Goal: Transaction & Acquisition: Purchase product/service

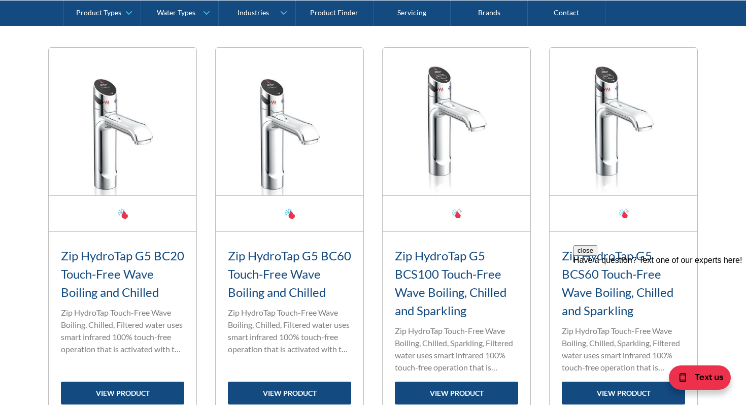
scroll to position [428, 0]
click at [132, 124] on img at bounding box center [123, 121] width 148 height 148
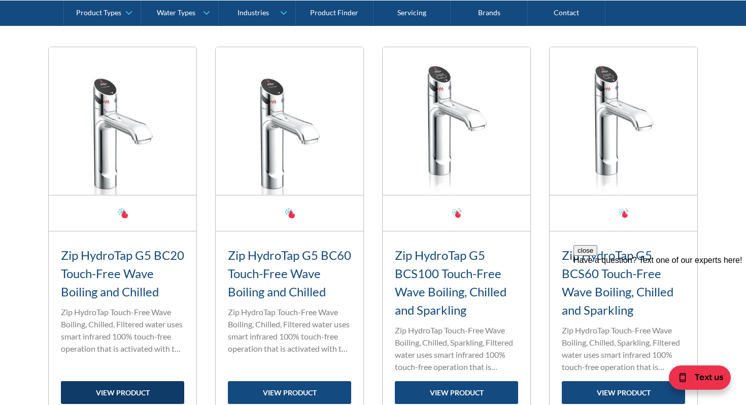
click at [132, 382] on link "view product" at bounding box center [122, 392] width 123 height 23
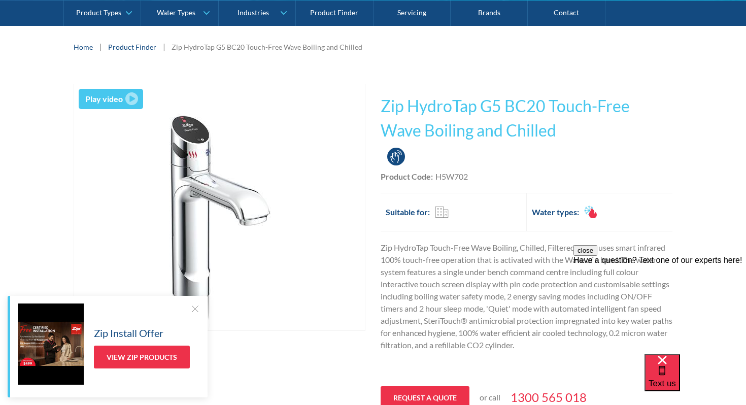
scroll to position [140, 0]
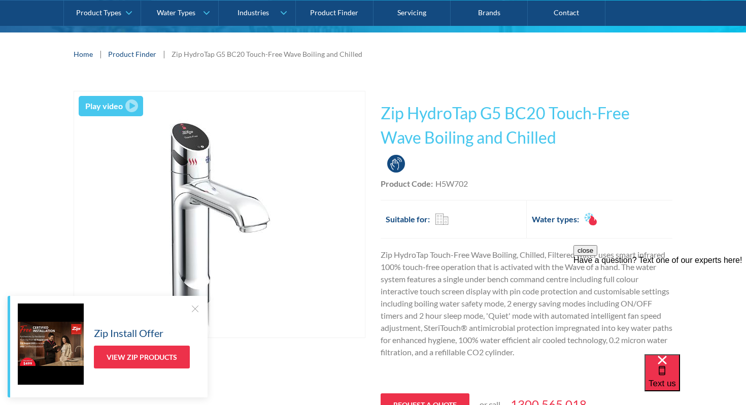
click at [206, 188] on img "open lightbox" at bounding box center [219, 214] width 246 height 246
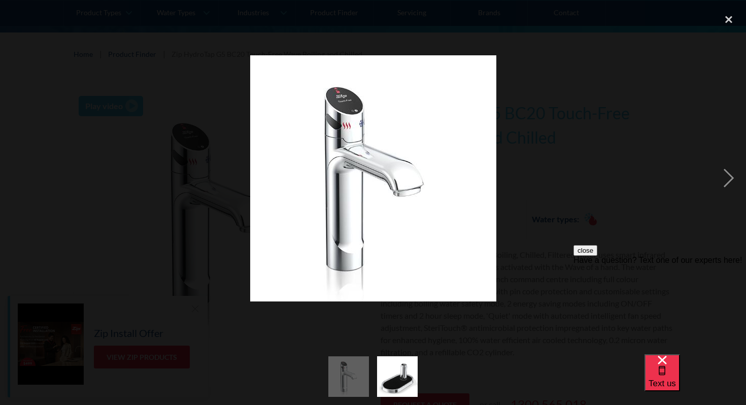
drag, startPoint x: 405, startPoint y: 153, endPoint x: 170, endPoint y: 157, distance: 234.6
click at [170, 157] on div at bounding box center [373, 178] width 746 height 340
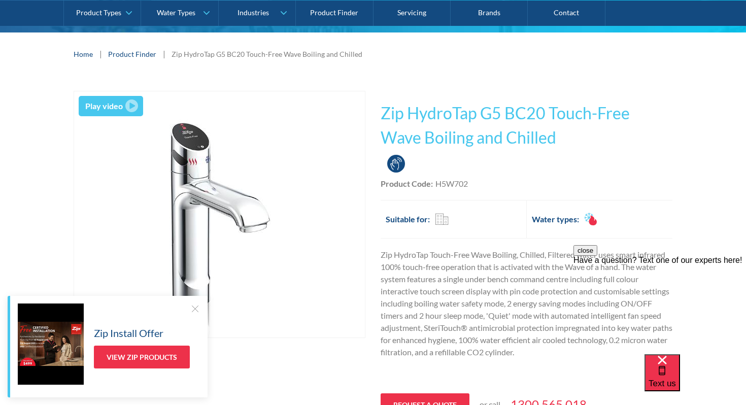
click at [218, 184] on img "open lightbox" at bounding box center [219, 214] width 246 height 246
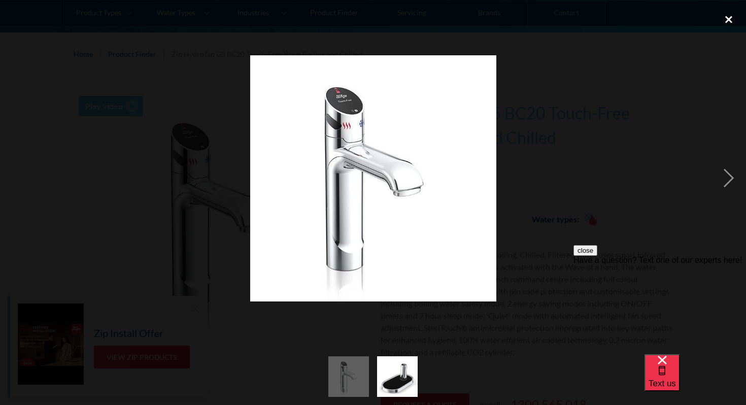
click at [726, 17] on div "close lightbox" at bounding box center [729, 19] width 35 height 22
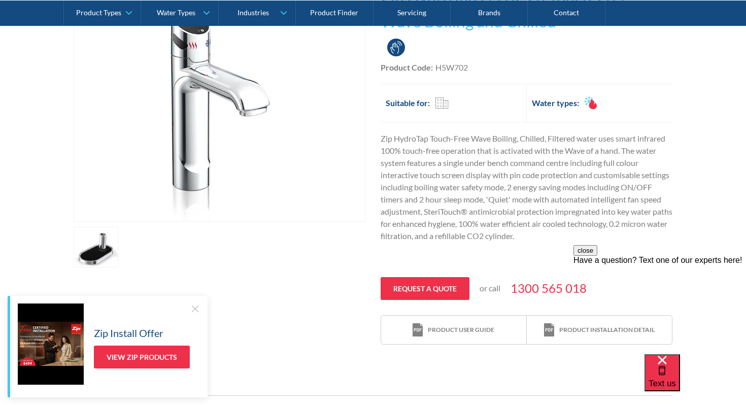
scroll to position [256, 0]
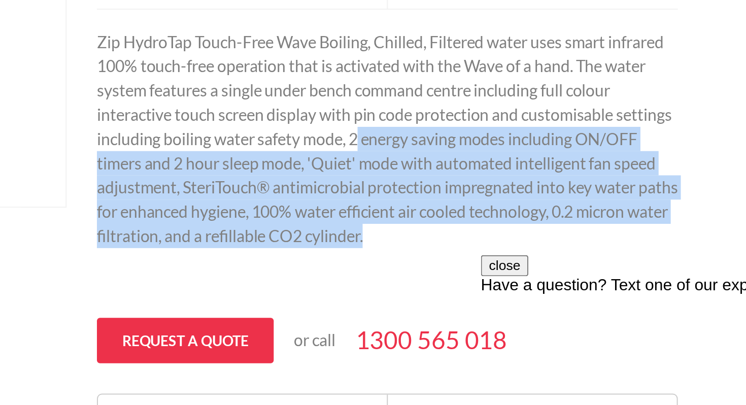
drag, startPoint x: 578, startPoint y: 235, endPoint x: 542, endPoint y: 189, distance: 58.2
click at [542, 189] on p "Zip HydroTap Touch-Free Wave Boiling, Chilled, Filtered water uses smart infrar…" at bounding box center [527, 187] width 292 height 110
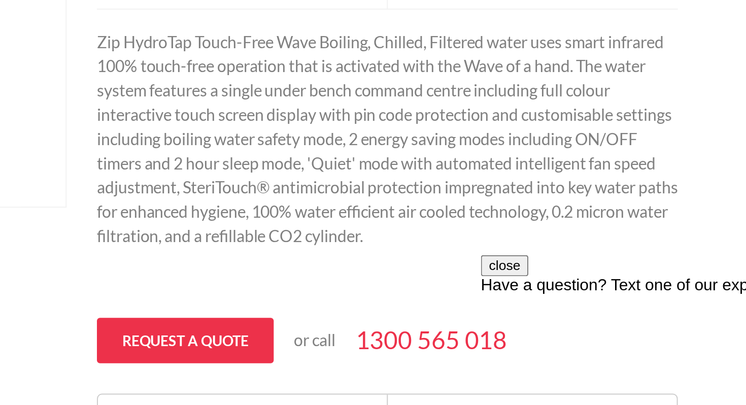
click at [541, 189] on p "Zip HydroTap Touch-Free Wave Boiling, Chilled, Filtered water uses smart infrar…" at bounding box center [527, 187] width 292 height 110
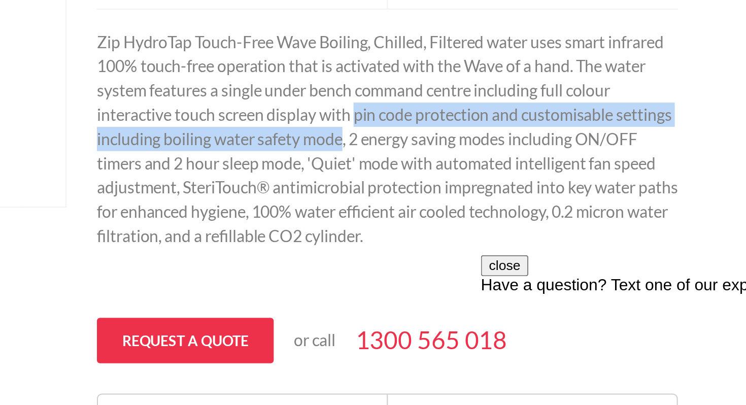
drag, startPoint x: 534, startPoint y: 186, endPoint x: 513, endPoint y: 173, distance: 24.2
click at [513, 173] on p "Zip HydroTap Touch-Free Wave Boiling, Chilled, Filtered water uses smart infrar…" at bounding box center [527, 187] width 292 height 110
copy p "pin code protection and customisable settings including boiling water safety mo…"
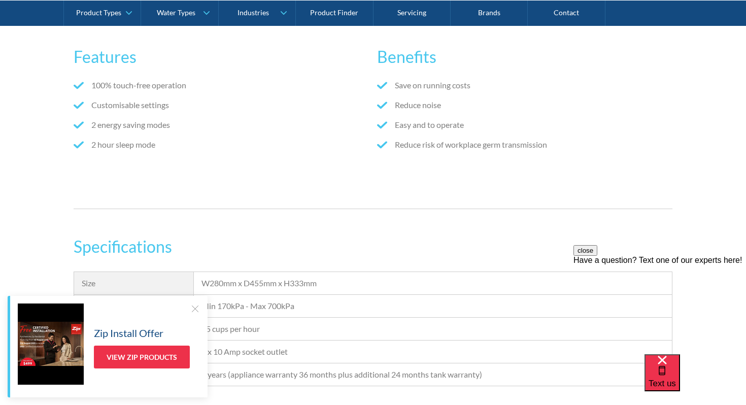
scroll to position [640, 0]
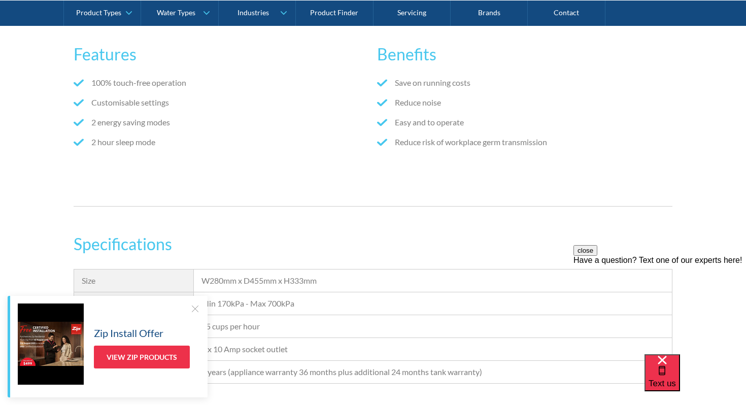
click at [380, 205] on div "Features 100% touch-free operation Customisable settings 2 energy saving modes …" at bounding box center [373, 108] width 599 height 195
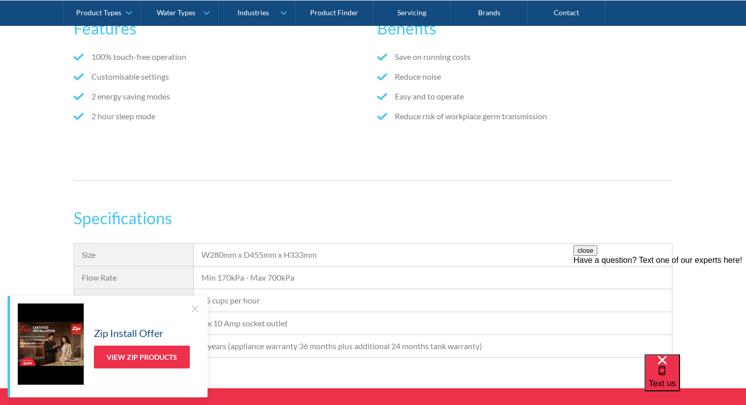
scroll to position [668, 0]
